Goal: Information Seeking & Learning: Learn about a topic

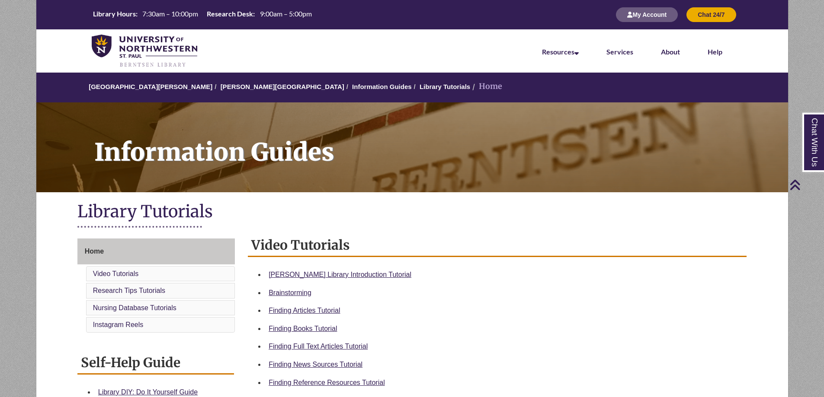
scroll to position [130, 0]
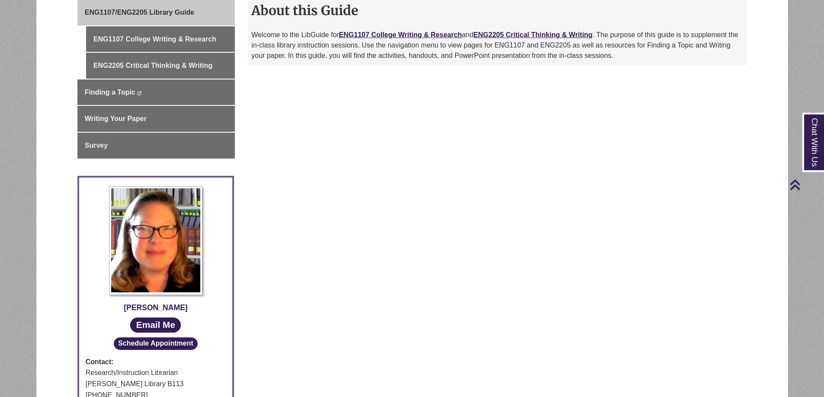
scroll to position [173, 0]
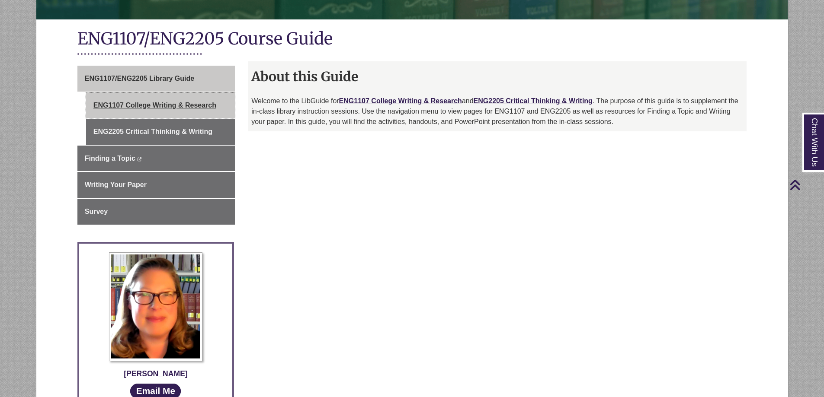
click at [198, 106] on link "ENG1107 College Writing & Research" at bounding box center [160, 106] width 149 height 26
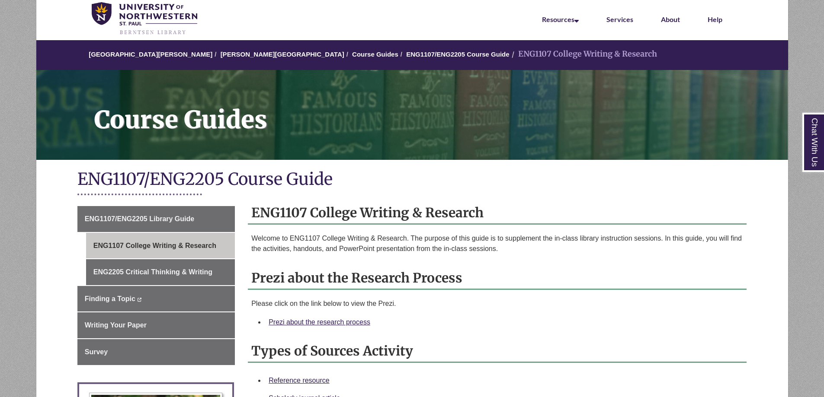
scroll to position [173, 0]
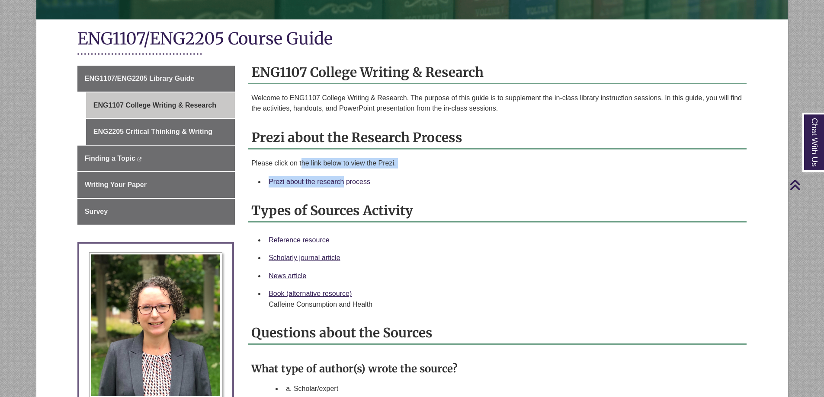
drag, startPoint x: 301, startPoint y: 166, endPoint x: 291, endPoint y: 182, distance: 19.4
click at [291, 182] on div "Please click on the link below to view the Prezi. Prezi about the research proc…" at bounding box center [497, 174] width 498 height 33
click at [323, 185] on link "Prezi about the research process" at bounding box center [319, 181] width 102 height 7
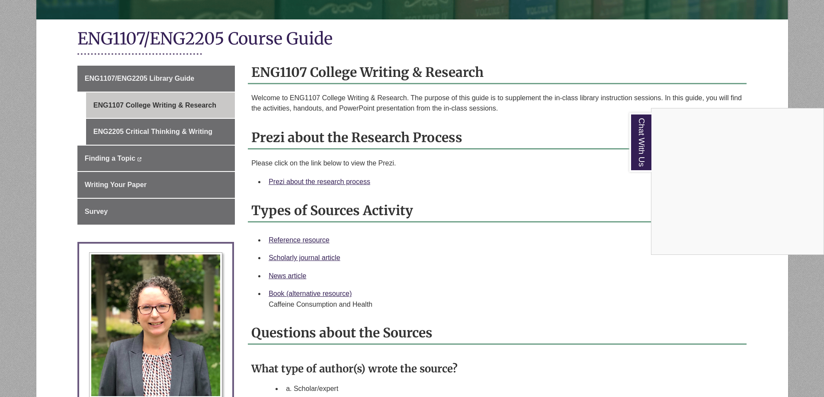
click at [396, 194] on div "Chat With Us" at bounding box center [412, 198] width 824 height 397
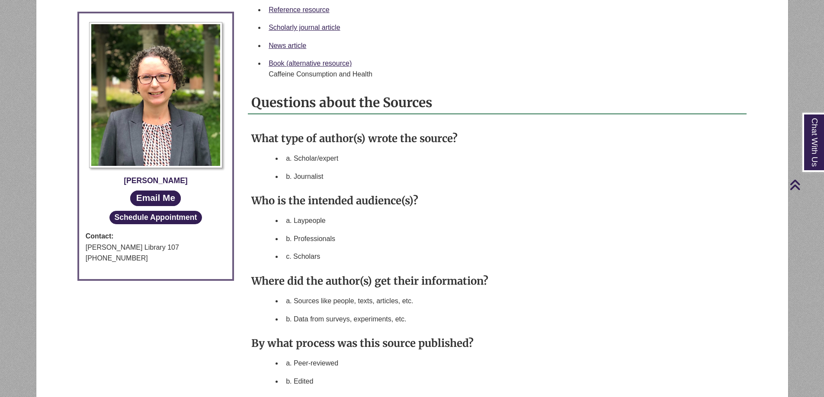
scroll to position [389, 0]
